Goal: Task Accomplishment & Management: Manage account settings

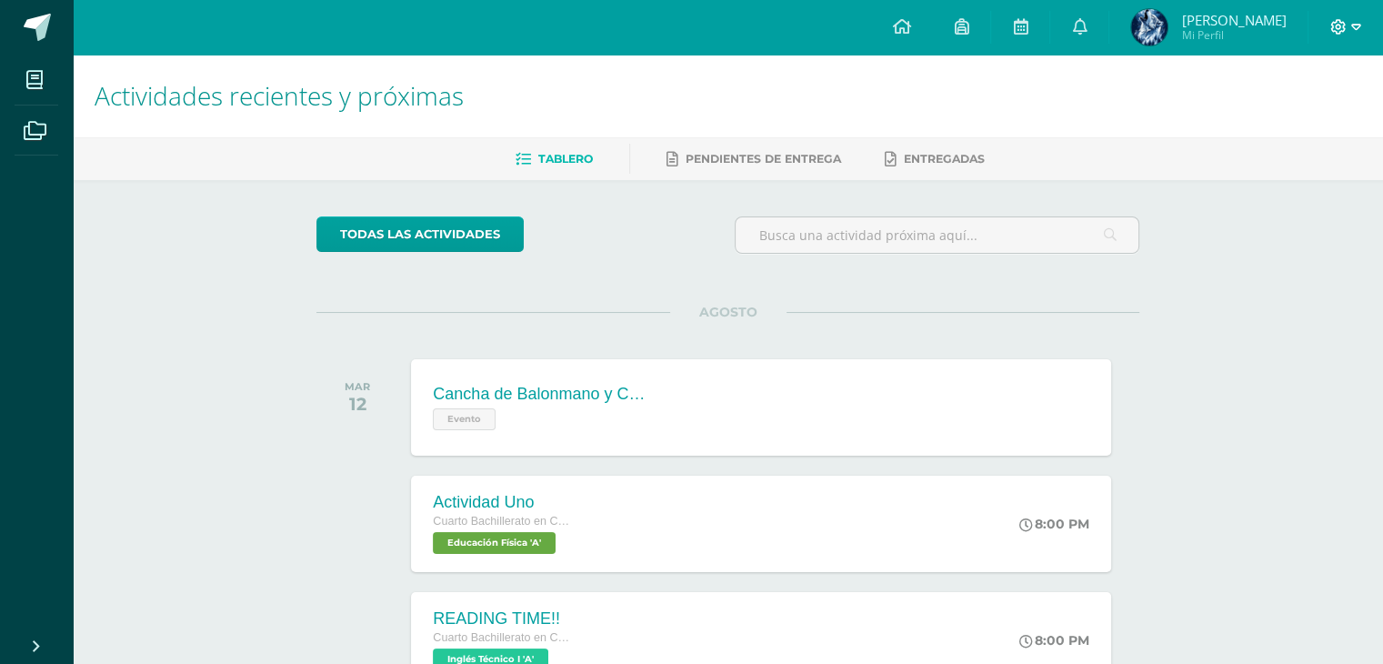
click at [1356, 30] on icon at bounding box center [1356, 27] width 10 height 16
click at [1286, 115] on span "Cerrar sesión" at bounding box center [1298, 123] width 82 height 17
